Goal: Find specific page/section: Find specific page/section

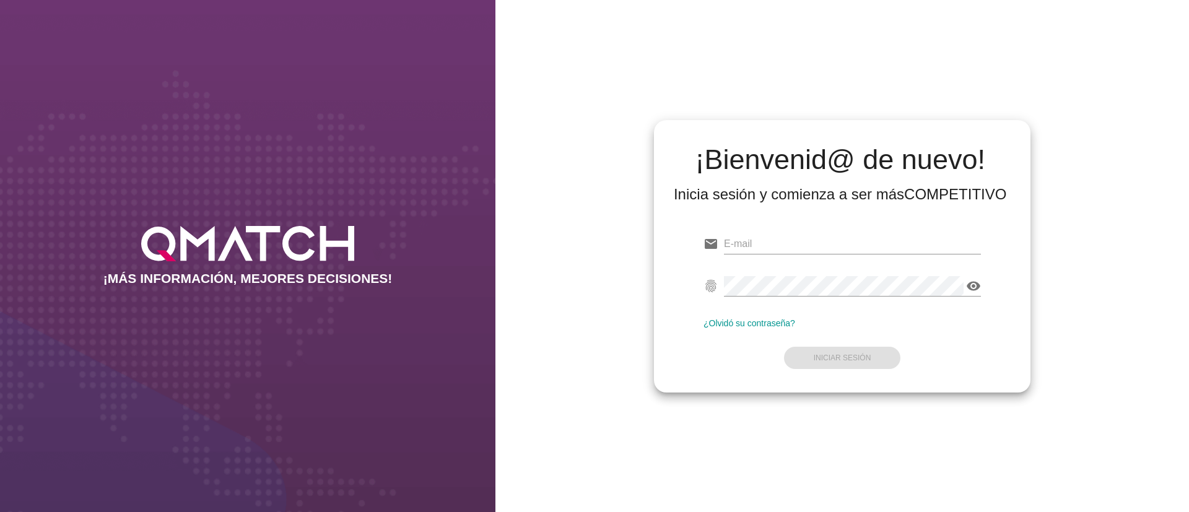
type input "test@test.easy.cl"
drag, startPoint x: 1043, startPoint y: 266, endPoint x: 1027, endPoint y: 278, distance: 20.3
click at [1043, 265] on div "¡Bienvenid@ de nuevo! Inicia sesión y comienza a ser más COMPETITIVO email test…" at bounding box center [841, 256] width 693 height 512
click at [854, 357] on strong "Iniciar Sesión" at bounding box center [843, 358] width 58 height 9
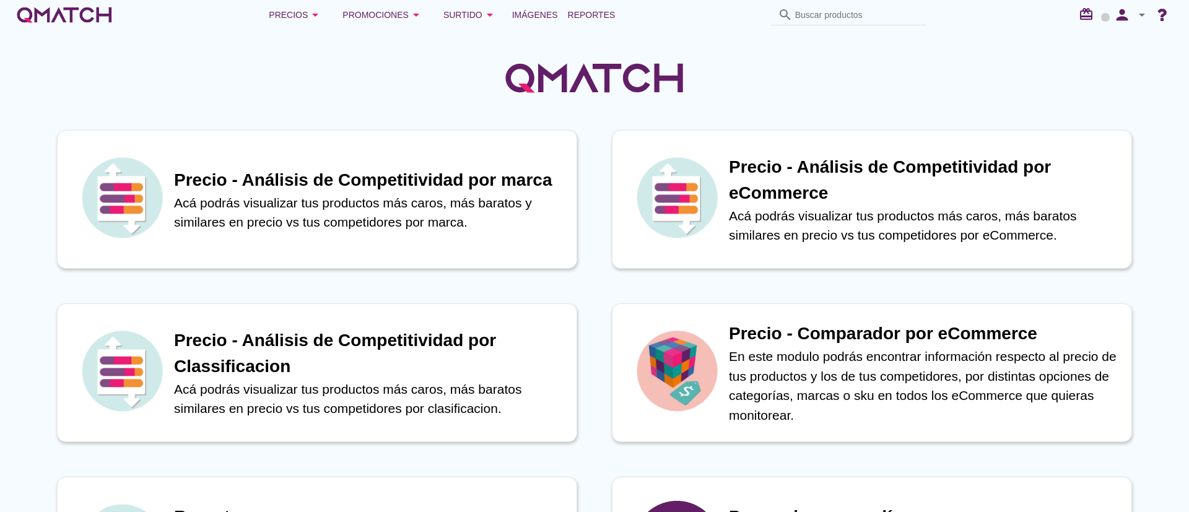
drag, startPoint x: 774, startPoint y: 71, endPoint x: 417, endPoint y: 98, distance: 358.4
click at [417, 98] on div at bounding box center [594, 71] width 1189 height 83
click at [425, 86] on div at bounding box center [594, 71] width 1189 height 83
click at [716, 79] on div at bounding box center [594, 71] width 1189 height 83
drag, startPoint x: 715, startPoint y: 67, endPoint x: 391, endPoint y: 58, distance: 324.0
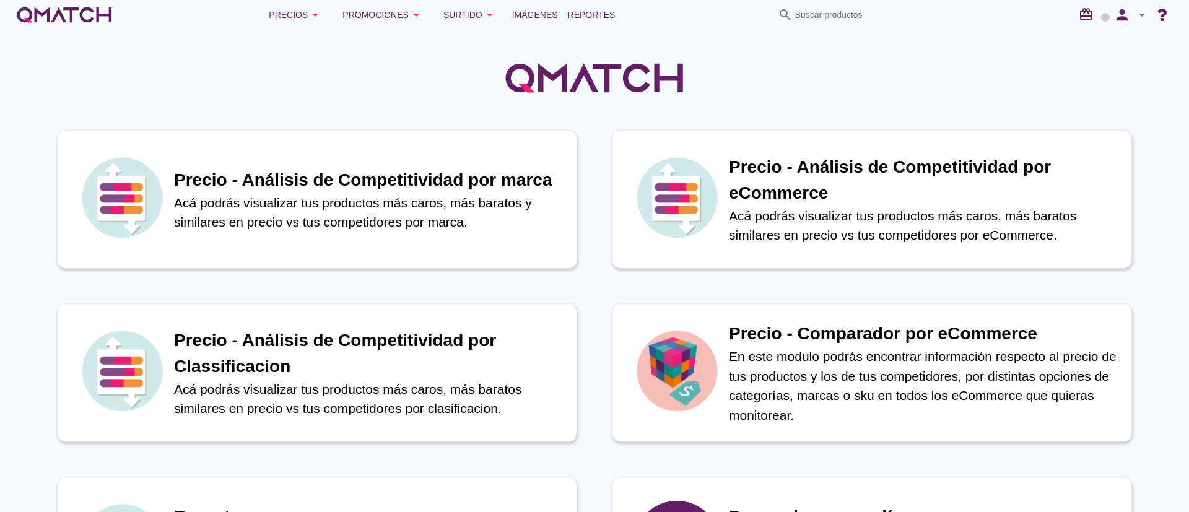
click at [391, 58] on div at bounding box center [594, 71] width 1189 height 83
click at [417, 71] on div at bounding box center [594, 71] width 1189 height 83
drag, startPoint x: 802, startPoint y: 79, endPoint x: 487, endPoint y: 93, distance: 316.1
click at [487, 93] on div at bounding box center [594, 71] width 1189 height 83
click at [811, 83] on div at bounding box center [594, 71] width 1189 height 83
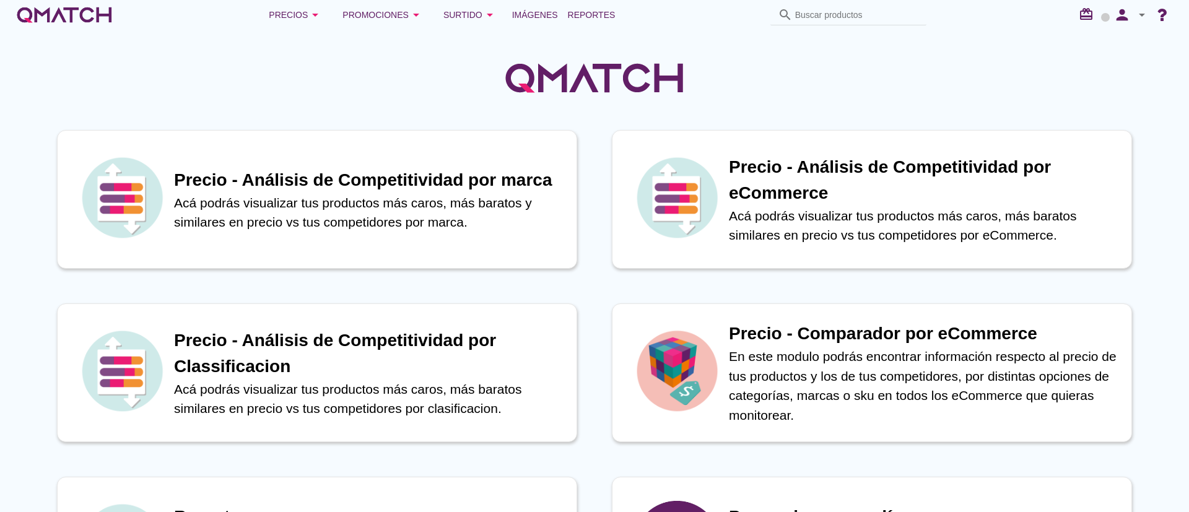
drag, startPoint x: 778, startPoint y: 98, endPoint x: 530, endPoint y: 98, distance: 247.7
click at [530, 98] on div at bounding box center [594, 71] width 1189 height 83
click at [485, 99] on div at bounding box center [594, 71] width 1189 height 83
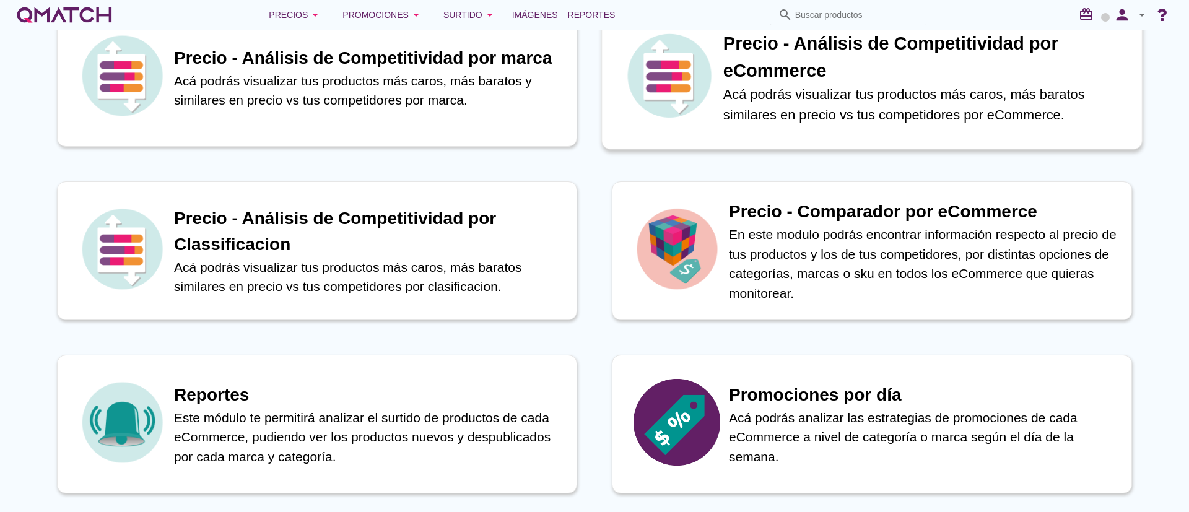
scroll to position [93, 0]
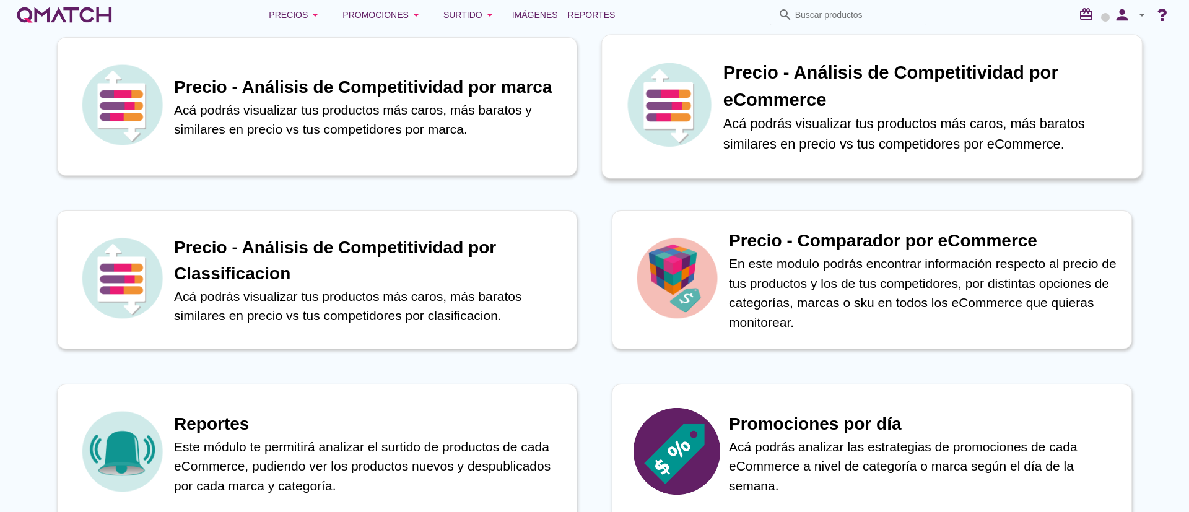
click at [776, 120] on p "Acá podrás visualizar tus productos más caros, más baratos similares en precio …" at bounding box center [926, 133] width 406 height 41
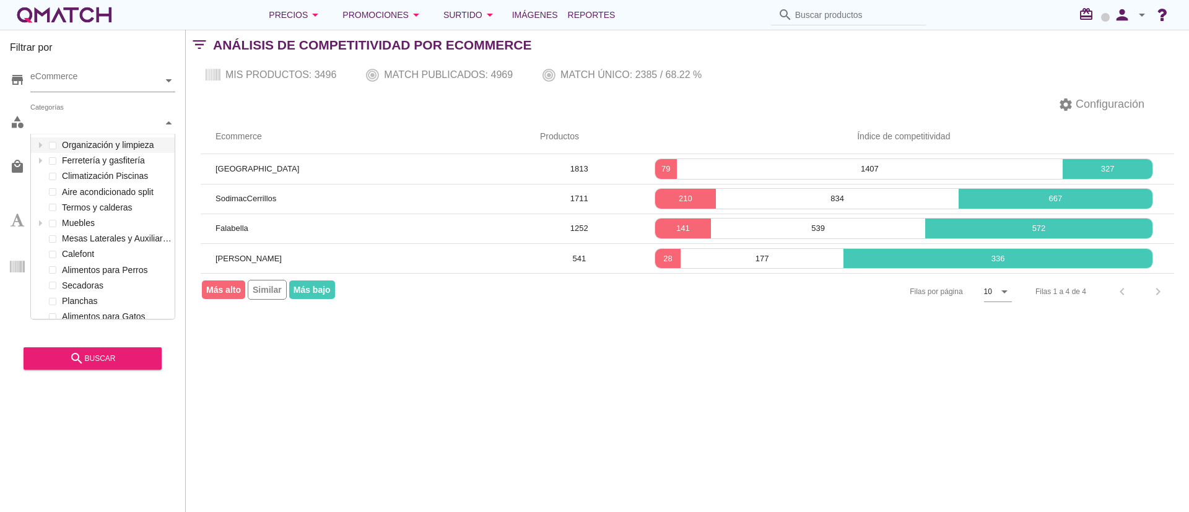
click at [169, 121] on icon at bounding box center [169, 122] width 6 height 3
drag, startPoint x: 333, startPoint y: 450, endPoint x: 321, endPoint y: 432, distance: 22.0
click at [332, 448] on div "Filtrar por store eCommerce category Categorías Organización y limpieza Ferrete…" at bounding box center [687, 271] width 1003 height 482
click at [127, 123] on div "Categorías" at bounding box center [96, 122] width 133 height 13
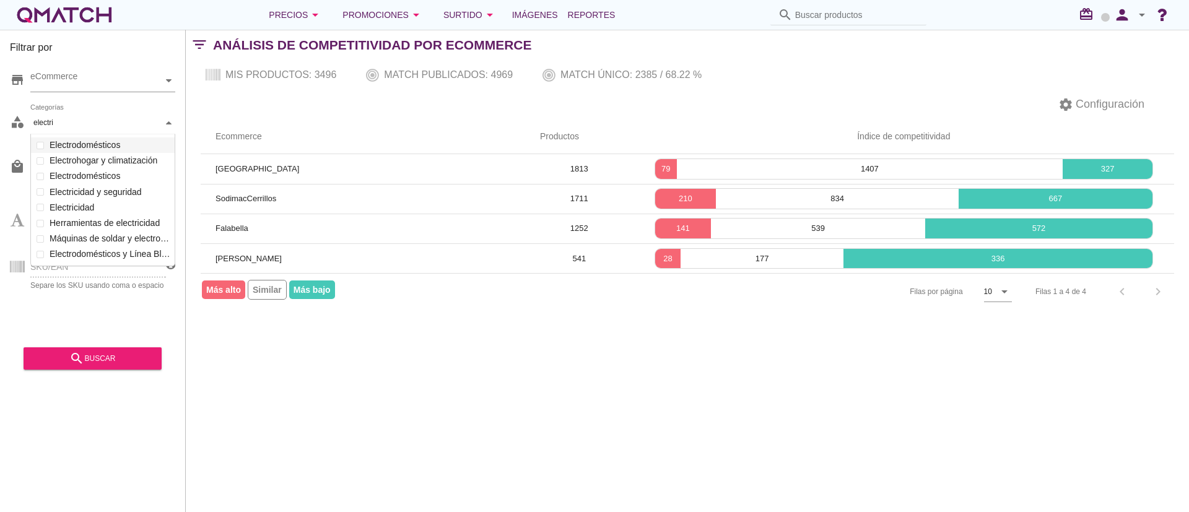
scroll to position [56, 146]
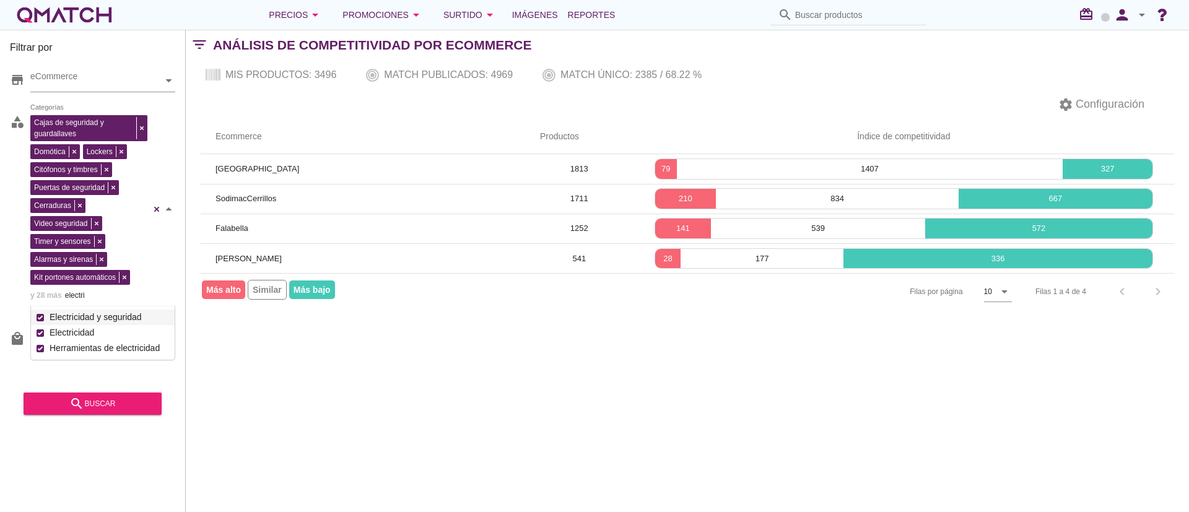
click at [42, 145] on div "Cajas de seguridad y guardallaves Domótica Lockers Citófonos y timbres Puertas …" at bounding box center [102, 209] width 145 height 194
type input "electri"
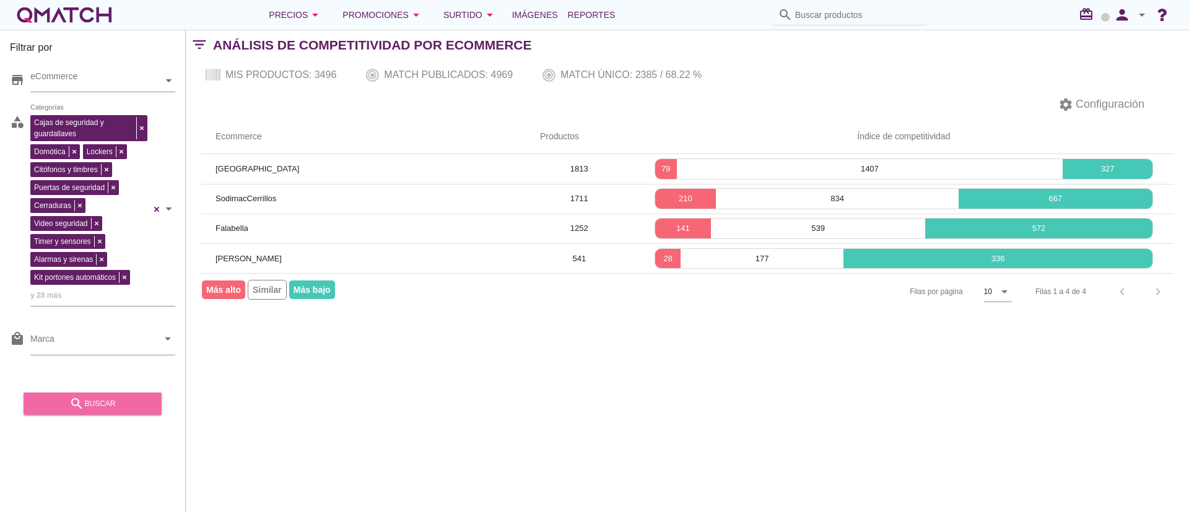
click at [129, 409] on div "search buscar" at bounding box center [92, 403] width 118 height 15
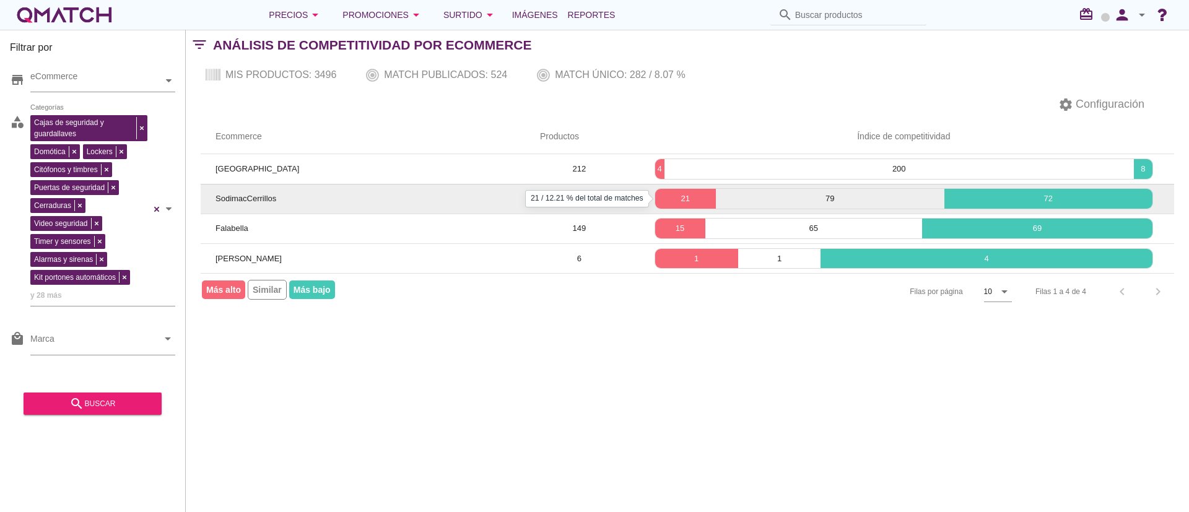
click at [693, 201] on p "21" at bounding box center [685, 199] width 61 height 12
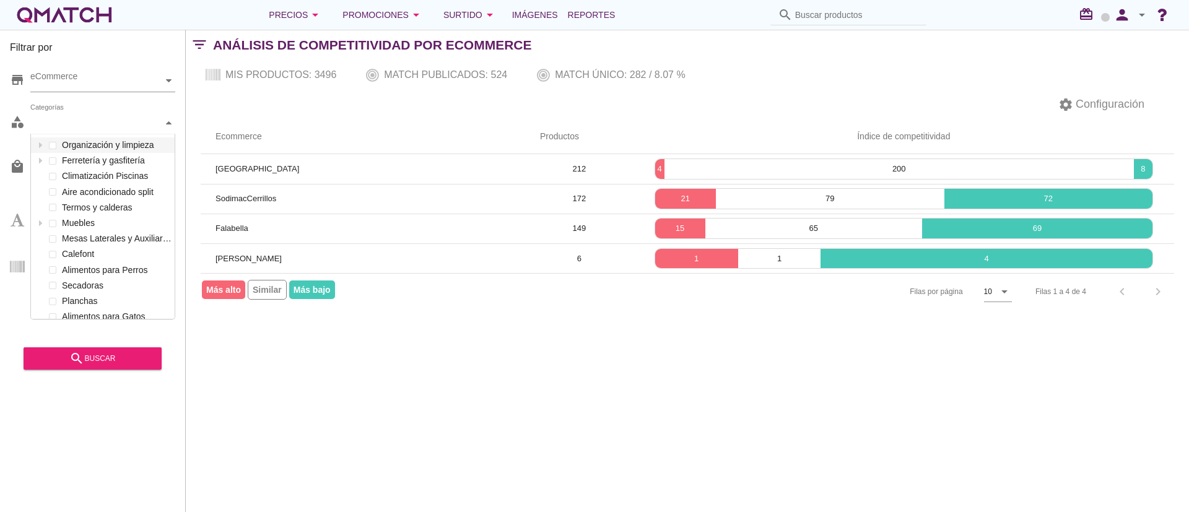
click at [136, 128] on div "Categorías" at bounding box center [96, 122] width 133 height 13
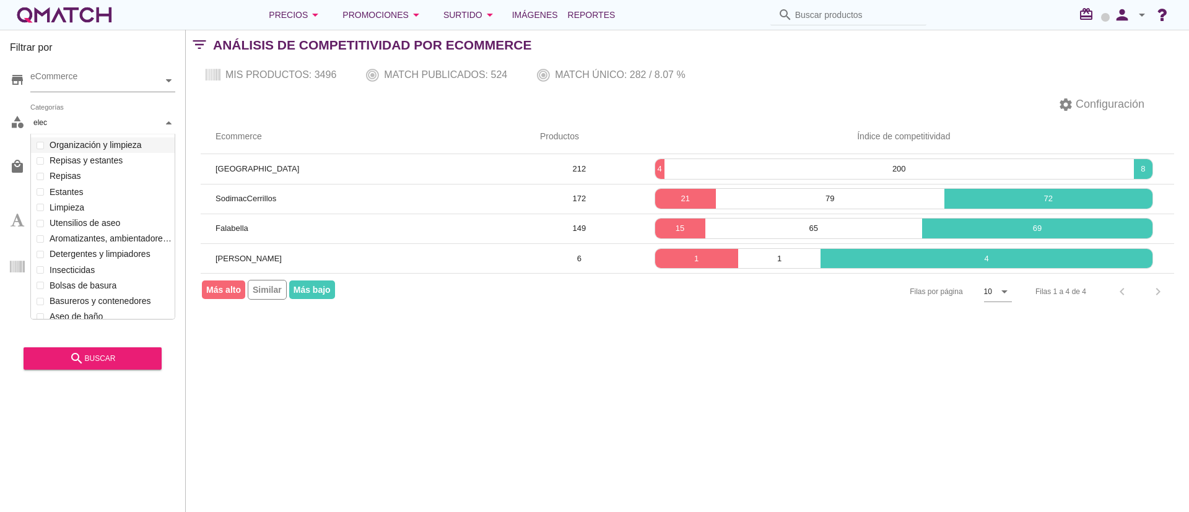
scroll to position [134, 146]
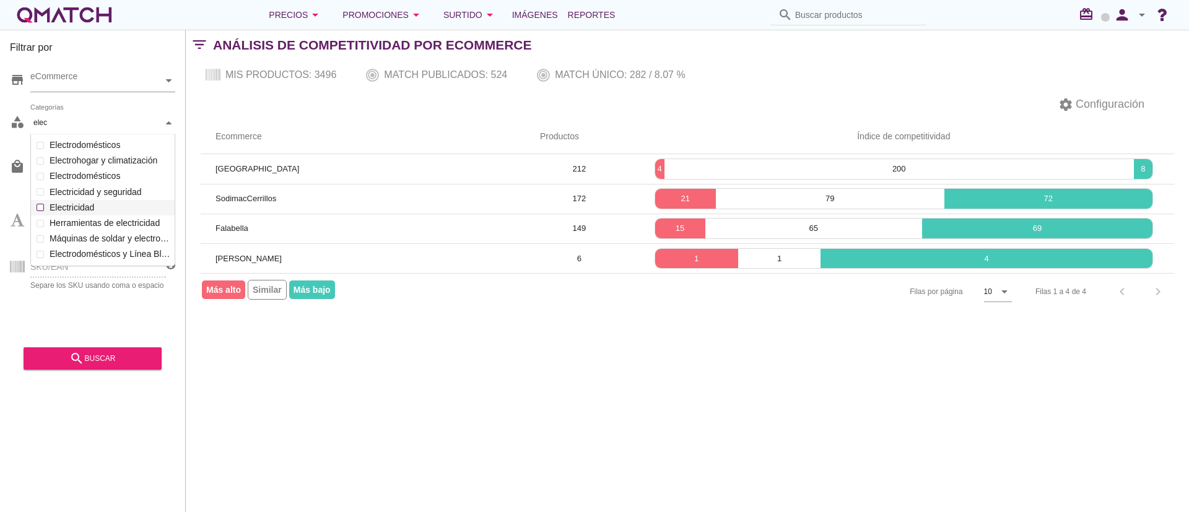
click at [89, 134] on div "Categorías elec elec Organización y limpieza Ferretería y gasfitería Climatizac…" at bounding box center [102, 123] width 145 height 22
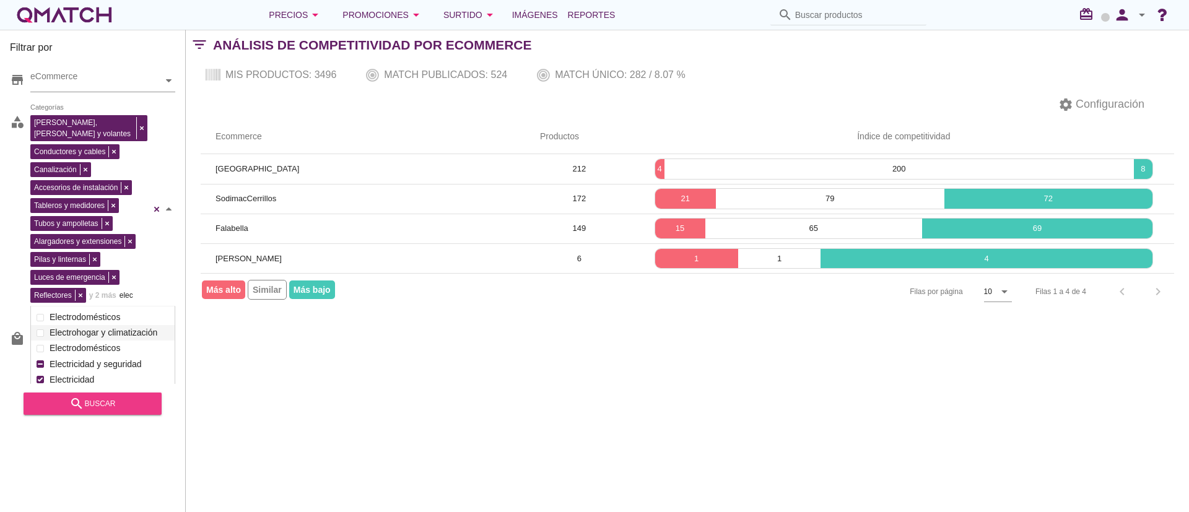
type input "elec"
click at [102, 401] on div "search buscar" at bounding box center [92, 403] width 118 height 15
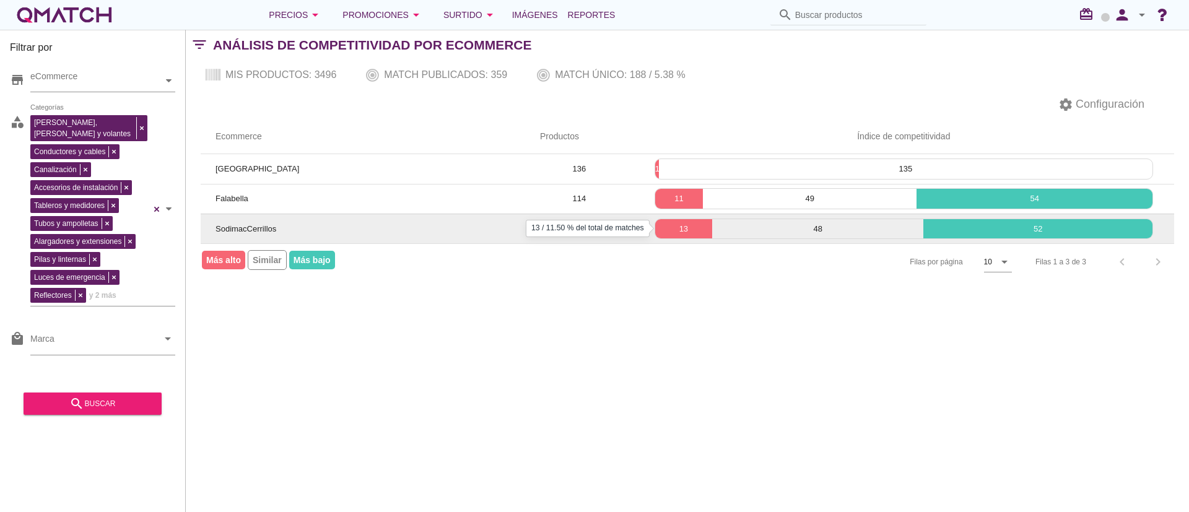
click at [665, 223] on p "13" at bounding box center [683, 229] width 57 height 12
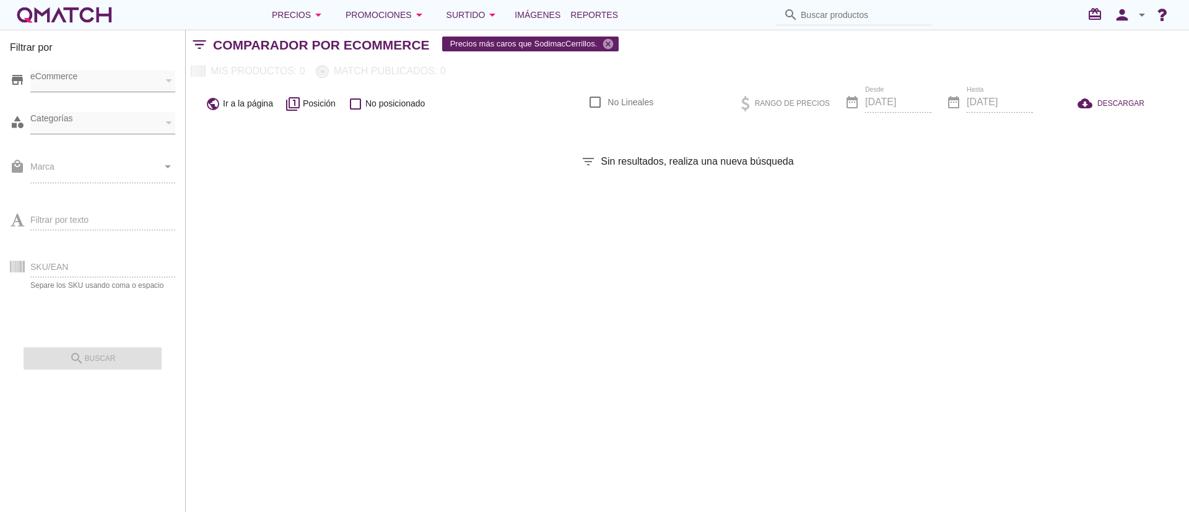
checkbox input "false"
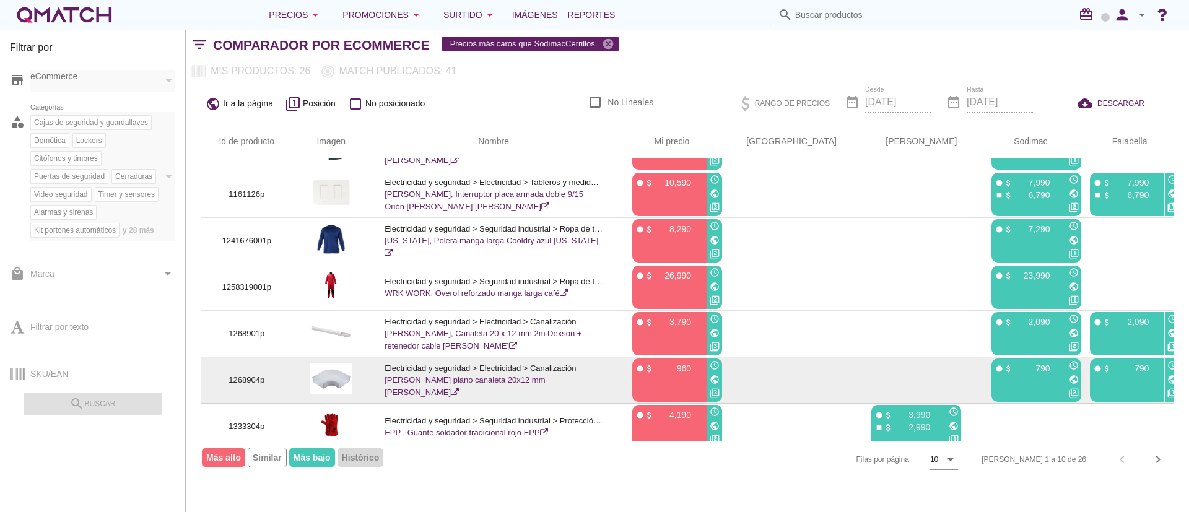
scroll to position [182, 0]
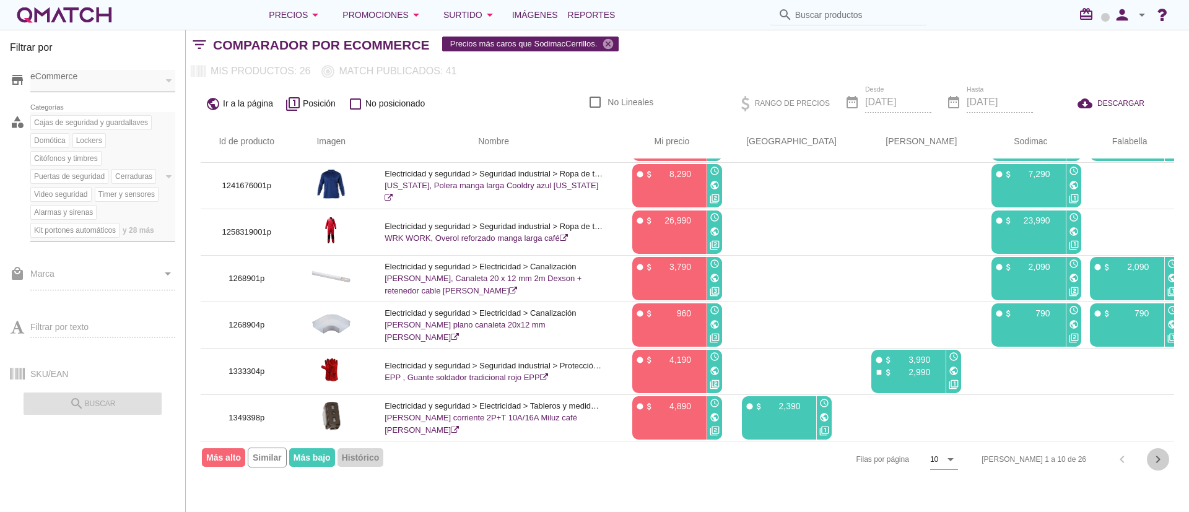
click at [1159, 464] on icon "chevron_right" at bounding box center [1157, 459] width 15 height 15
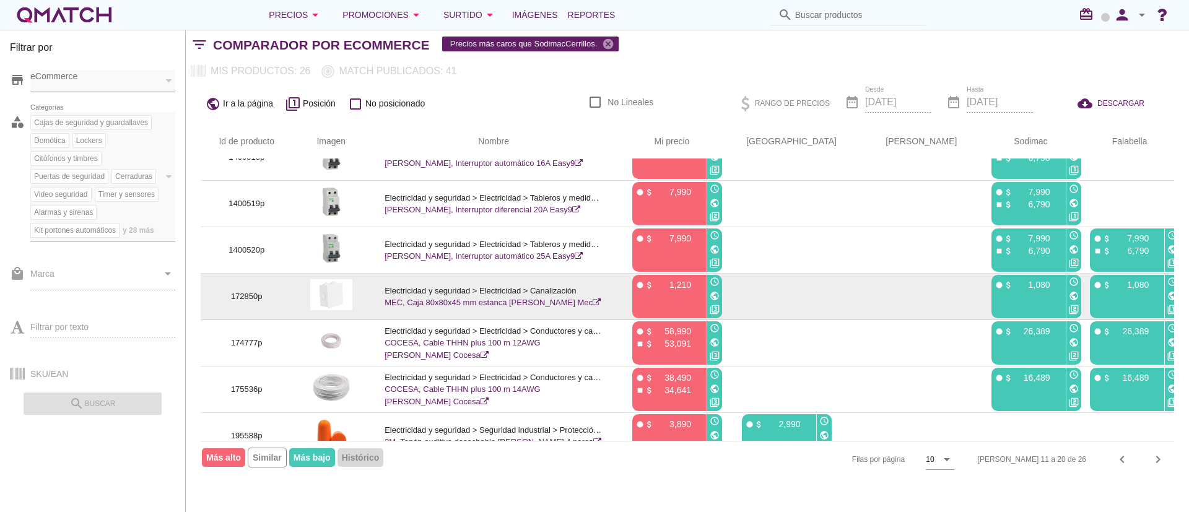
scroll to position [0, 0]
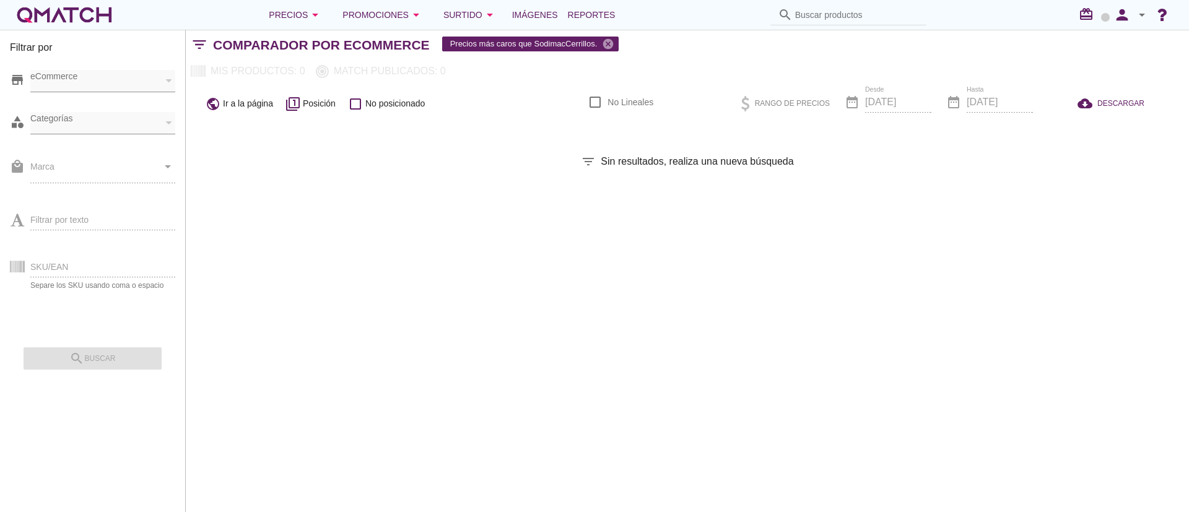
checkbox input "false"
